Goal: Information Seeking & Learning: Learn about a topic

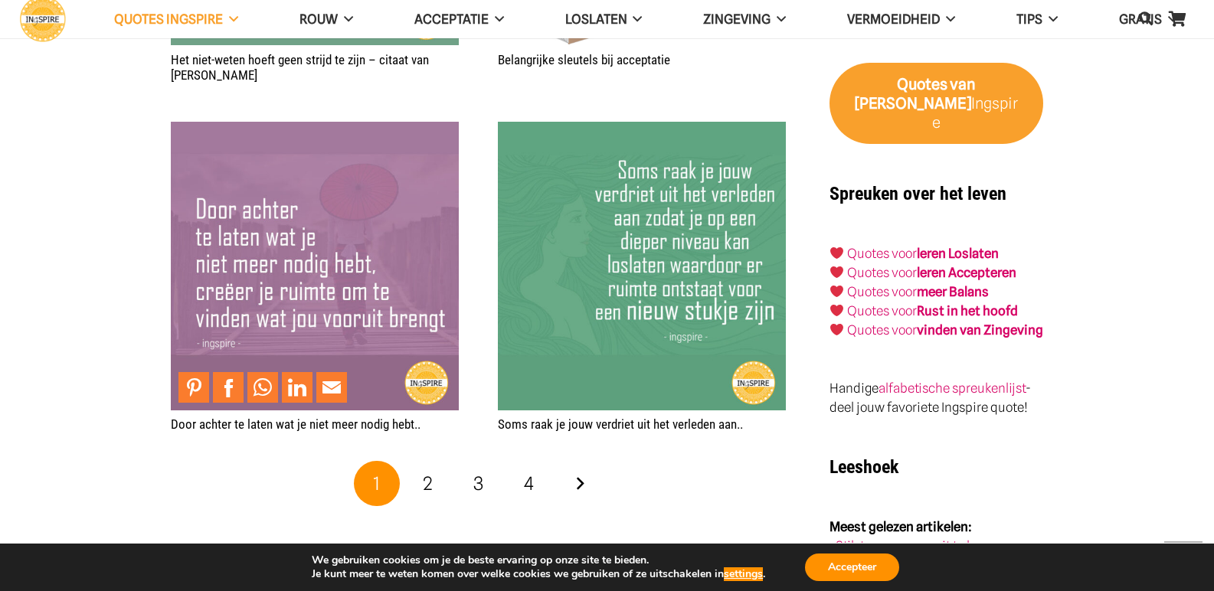
scroll to position [2834, 0]
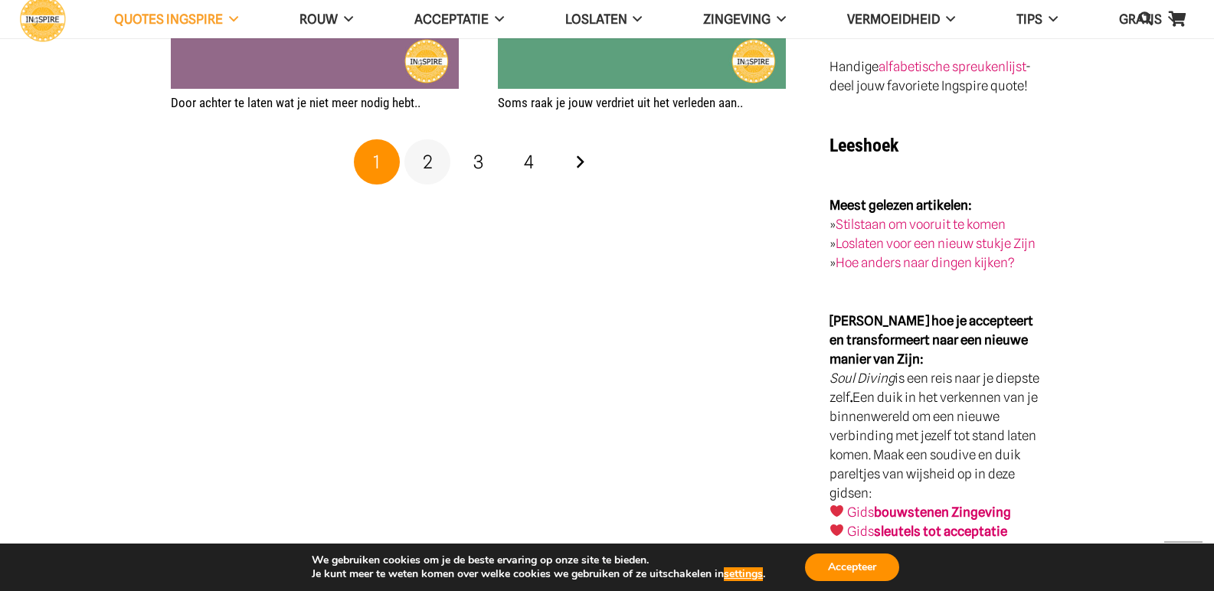
click at [435, 161] on link "2" at bounding box center [427, 162] width 46 height 46
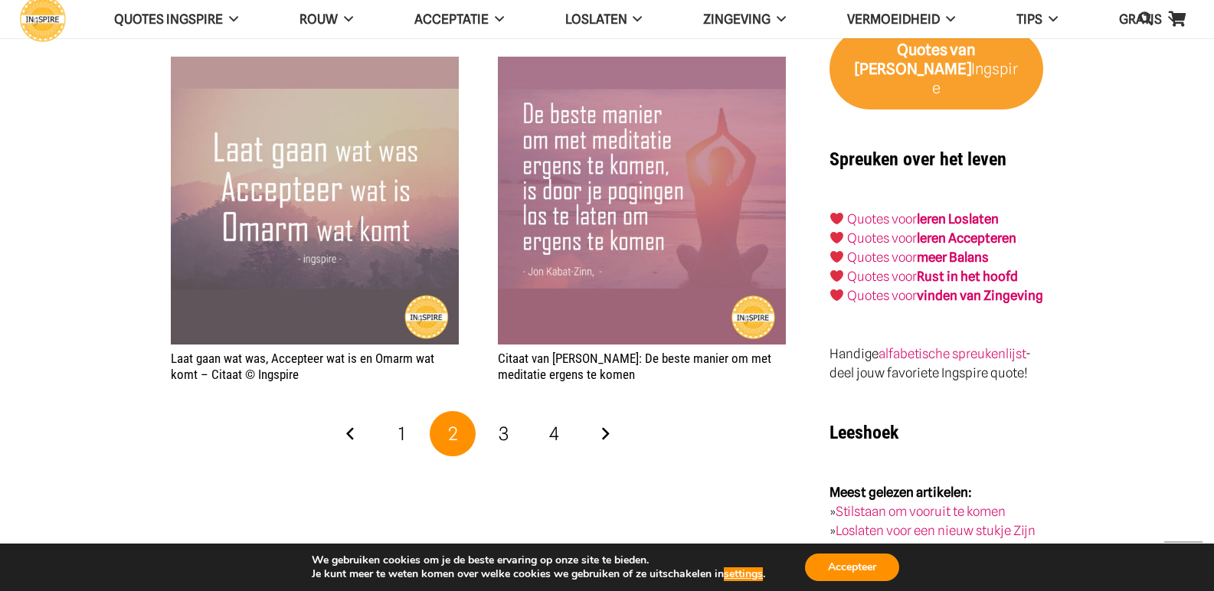
scroll to position [2528, 0]
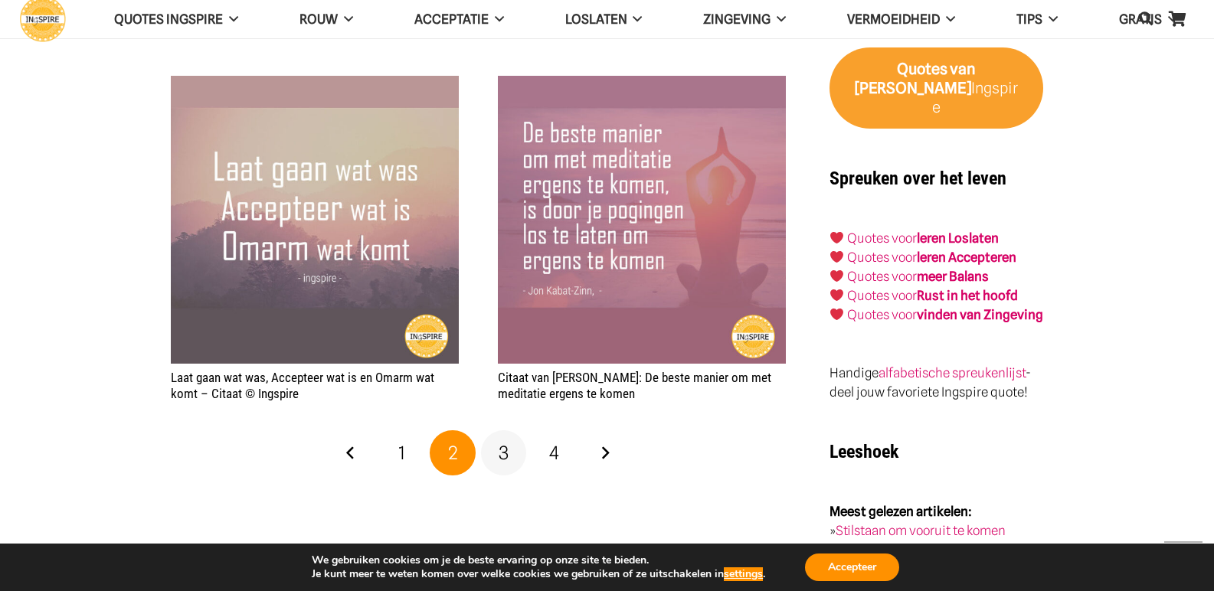
click at [505, 452] on span "3" at bounding box center [504, 453] width 10 height 22
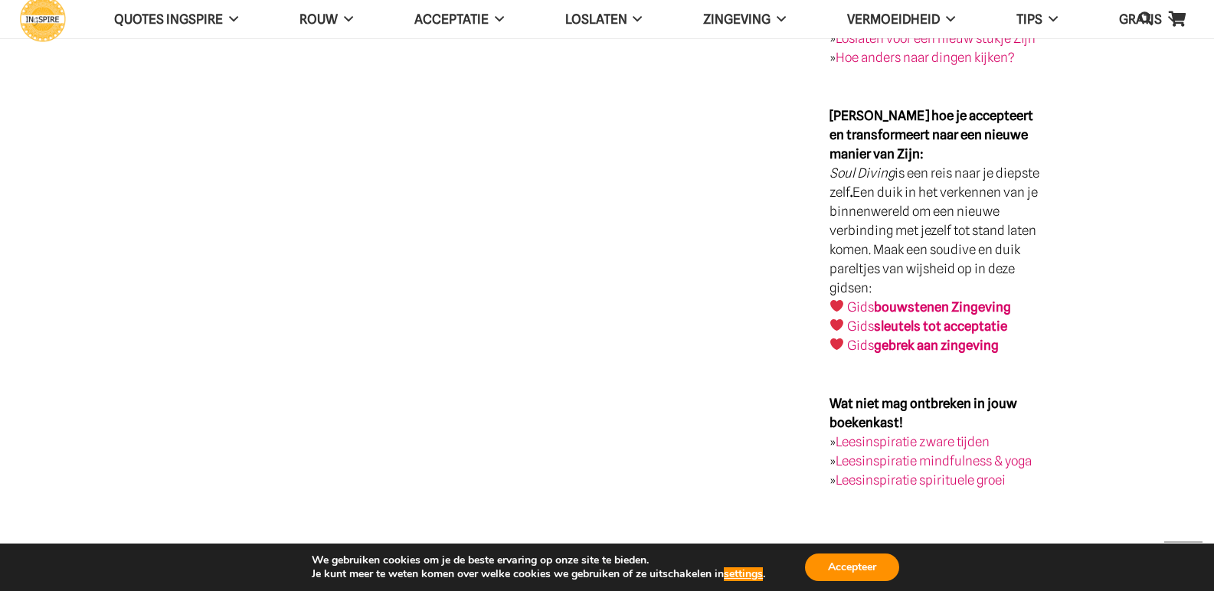
scroll to position [2834, 0]
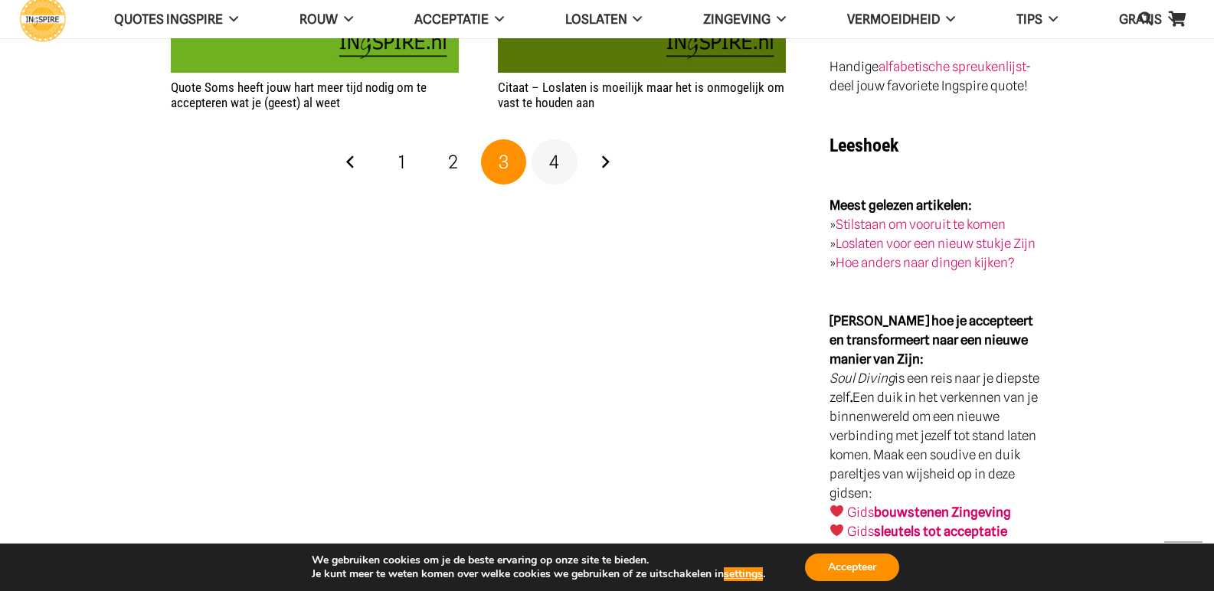
click at [561, 159] on link "4" at bounding box center [555, 162] width 46 height 46
